Goal: Information Seeking & Learning: Learn about a topic

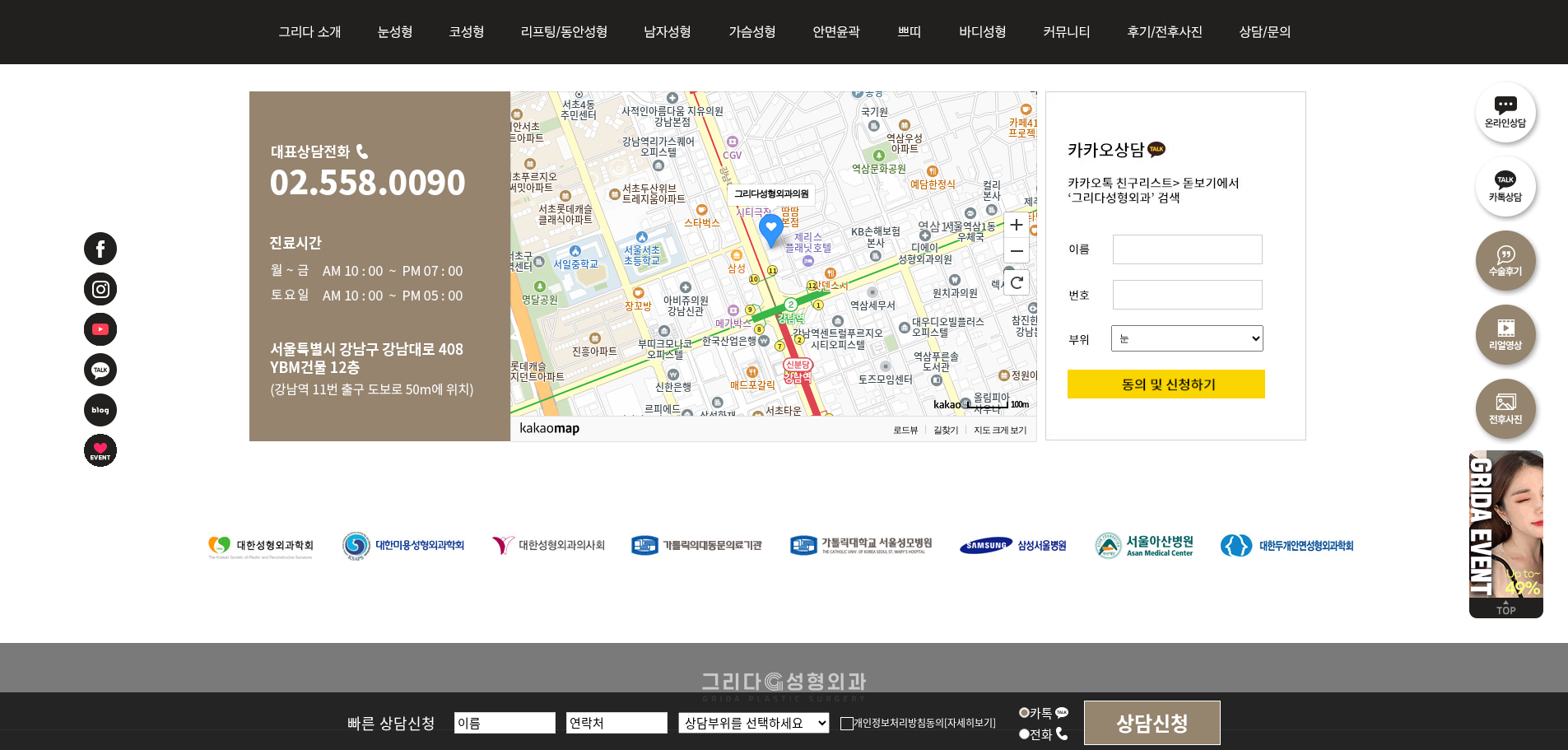
scroll to position [3528, 0]
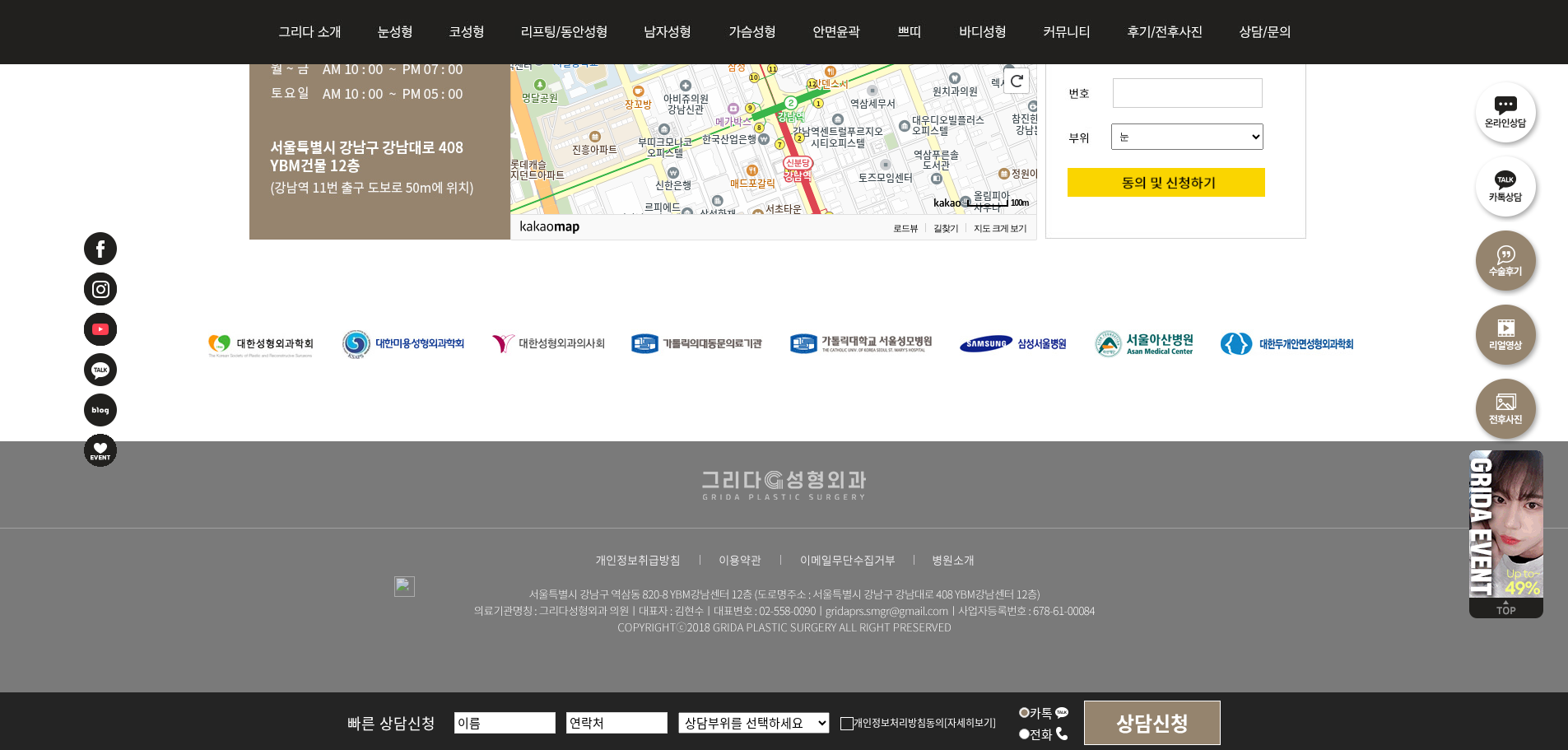
click at [830, 607] on img at bounding box center [784, 610] width 785 height 64
click at [679, 567] on div at bounding box center [784, 597] width 1568 height 313
click at [595, 510] on div at bounding box center [784, 485] width 1070 height 88
click at [658, 563] on img at bounding box center [638, 560] width 89 height 14
